Goal: Find specific page/section: Find specific page/section

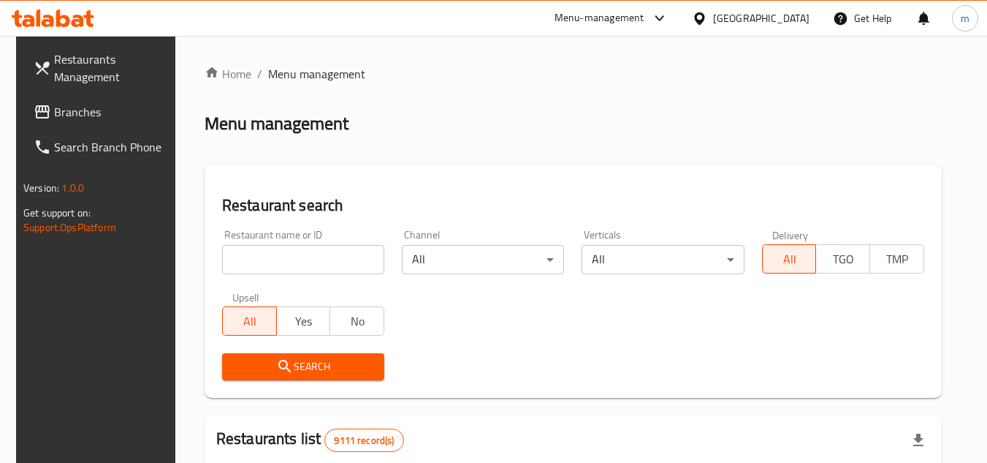
click at [90, 110] on span "Branches" at bounding box center [111, 112] width 115 height 18
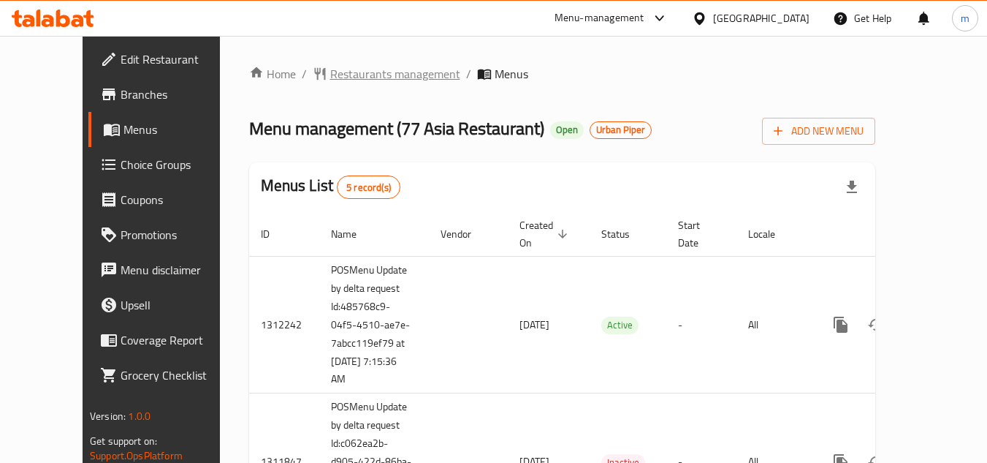
click at [349, 77] on span "Restaurants management" at bounding box center [395, 74] width 130 height 18
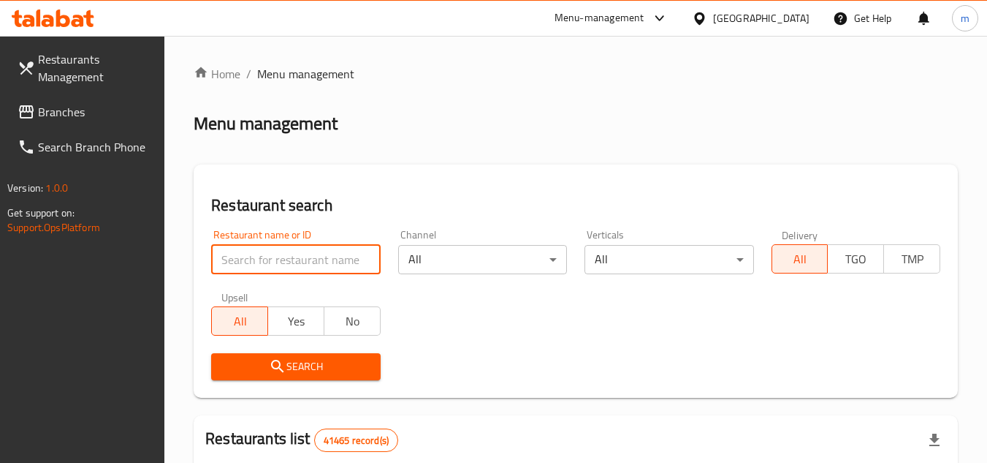
click at [274, 268] on input "search" at bounding box center [295, 259] width 169 height 29
paste input "664075"
type input "664075"
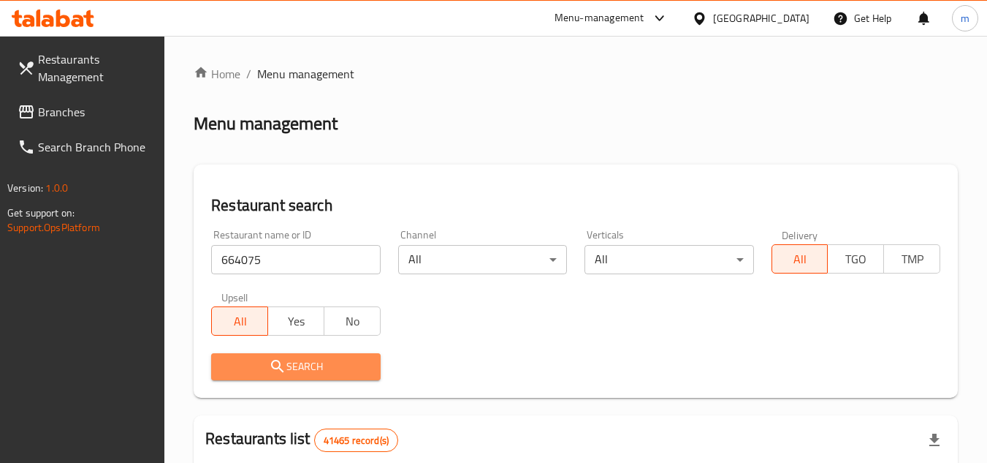
click at [276, 372] on icon "submit" at bounding box center [278, 366] width 18 height 18
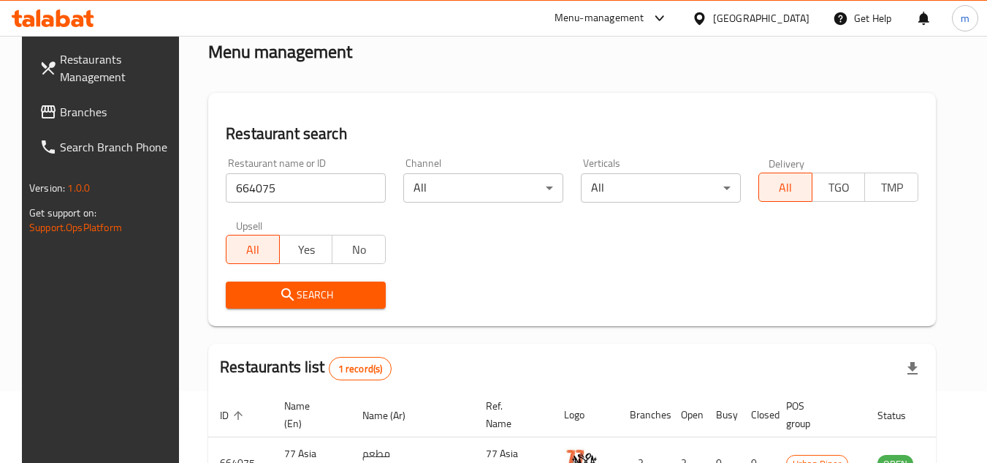
scroll to position [177, 0]
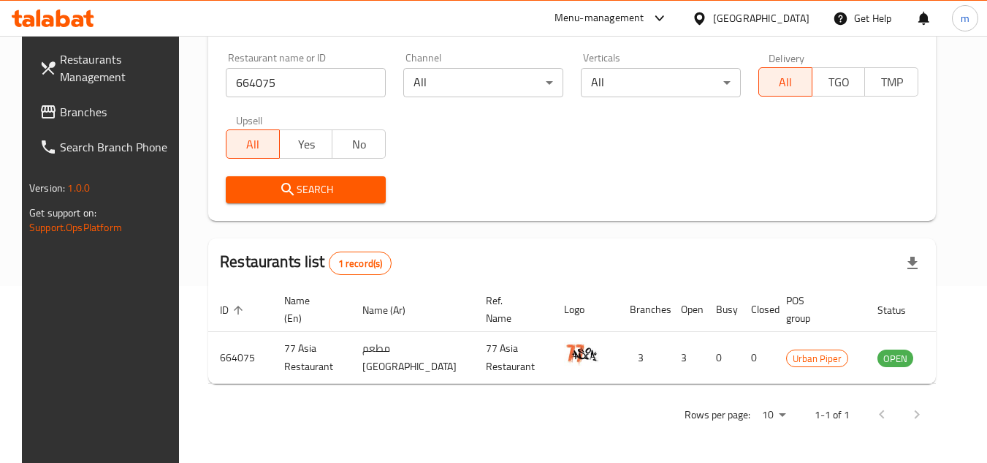
click at [531, 210] on div "Search" at bounding box center [572, 189] width 710 height 45
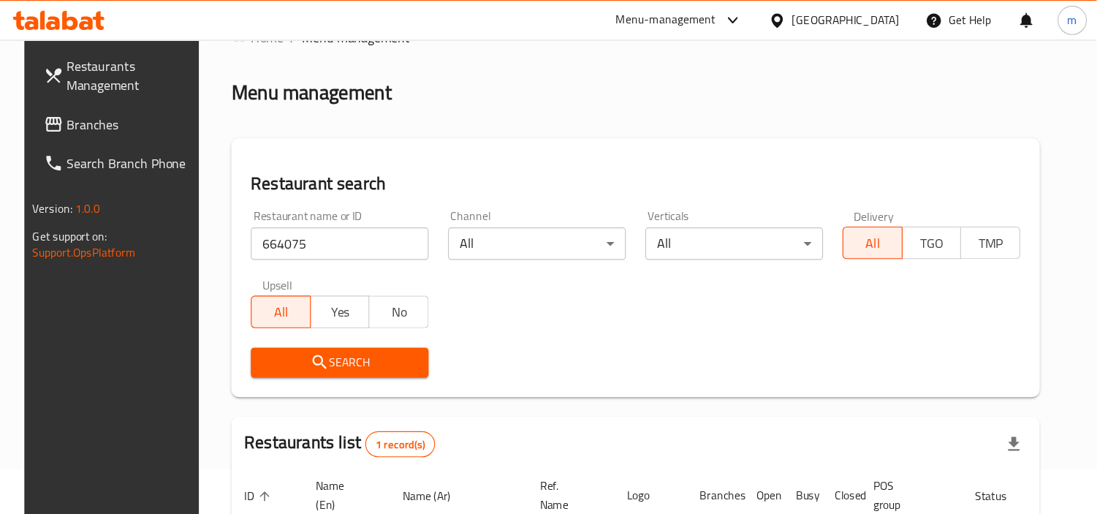
scroll to position [73, 0]
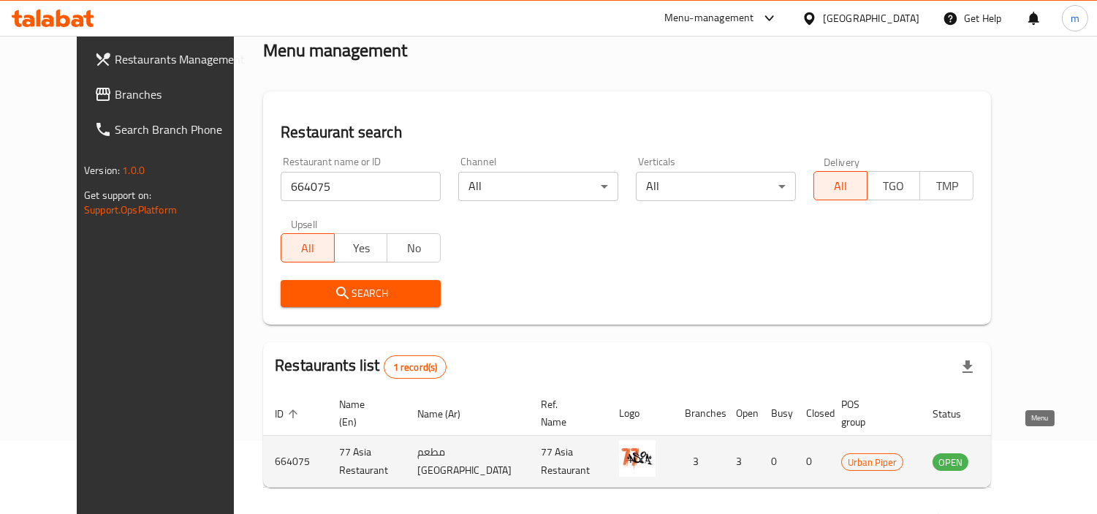
click at [998, 456] on icon "enhanced table" at bounding box center [1018, 462] width 16 height 12
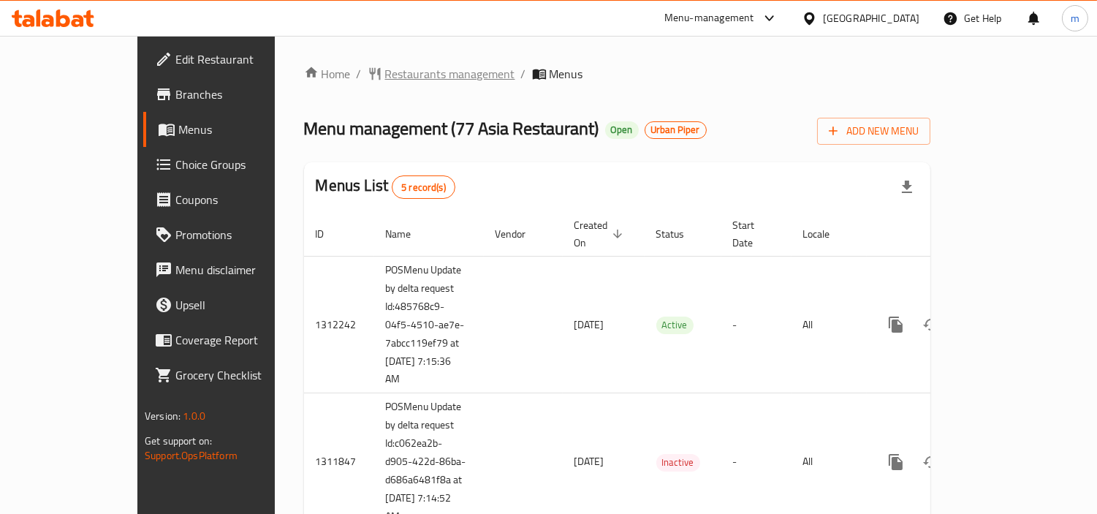
click at [385, 74] on span "Restaurants management" at bounding box center [450, 74] width 130 height 18
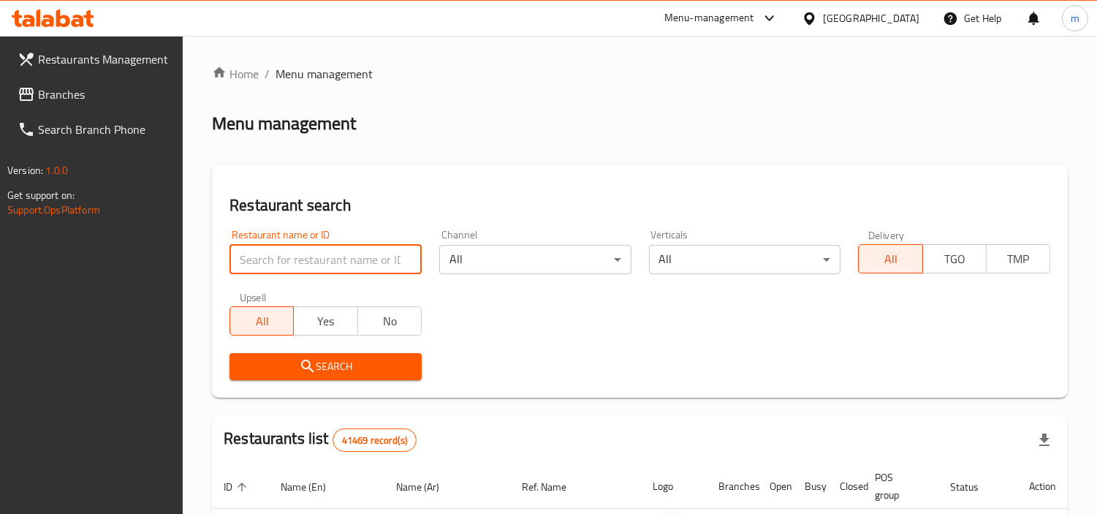
click at [336, 254] on input "search" at bounding box center [325, 259] width 192 height 29
paste input "664075"
type input "664075"
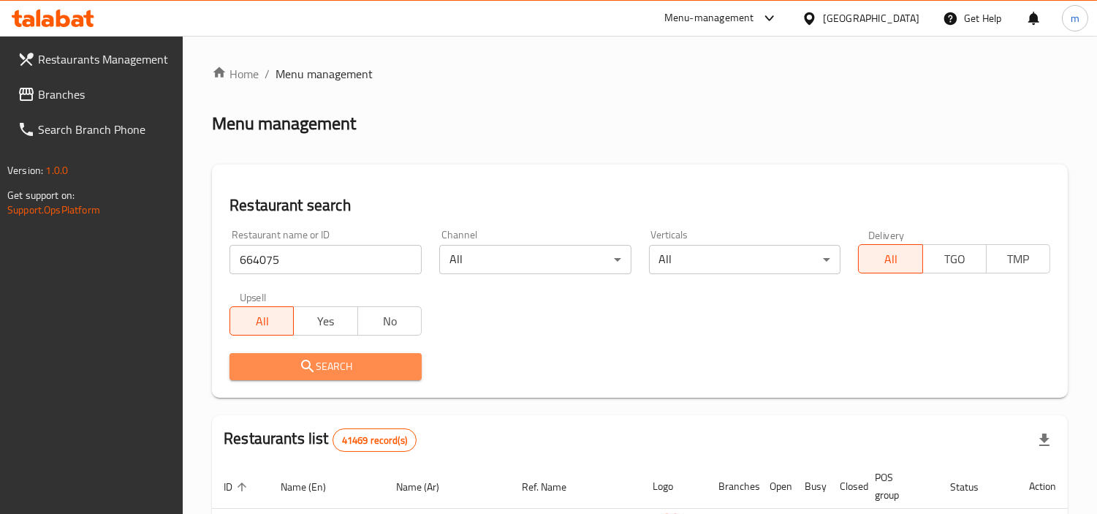
click at [313, 358] on icon "submit" at bounding box center [308, 366] width 18 height 18
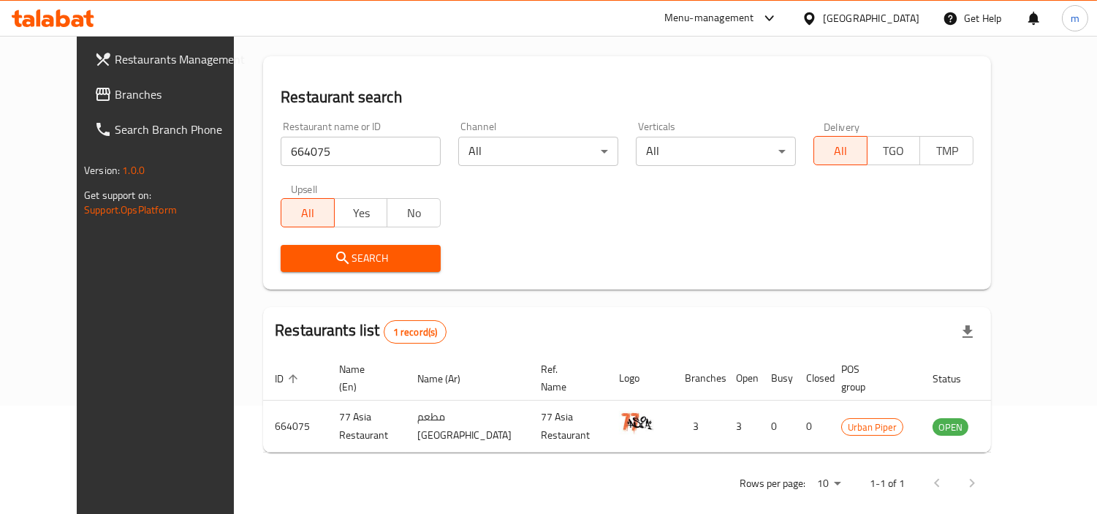
scroll to position [110, 0]
